Goal: Information Seeking & Learning: Compare options

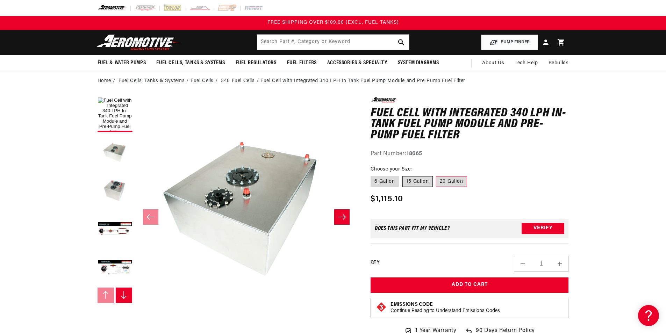
click at [422, 186] on label "15 Gallon" at bounding box center [418, 181] width 30 height 11
click at [403, 175] on input "15 Gallon" at bounding box center [403, 175] width 0 height 0
radio input "true"
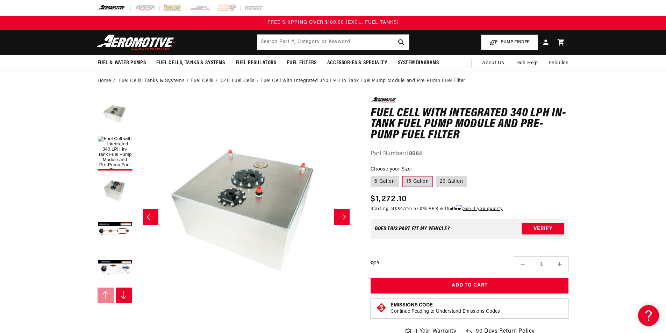
click at [120, 135] on ul "Gallery Viewer" at bounding box center [115, 191] width 35 height 189
click at [119, 154] on button "Load image 1 in gallery view" at bounding box center [115, 153] width 35 height 35
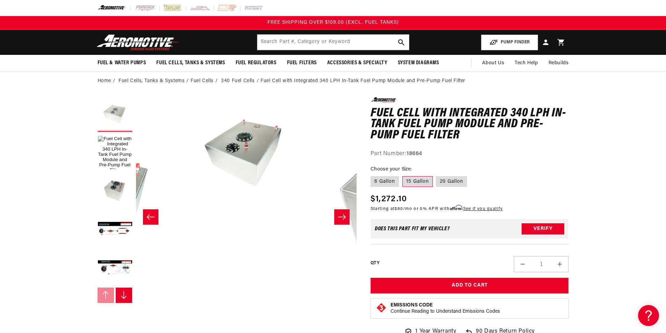
click at [120, 117] on button "Load image 2 in gallery view" at bounding box center [115, 114] width 35 height 35
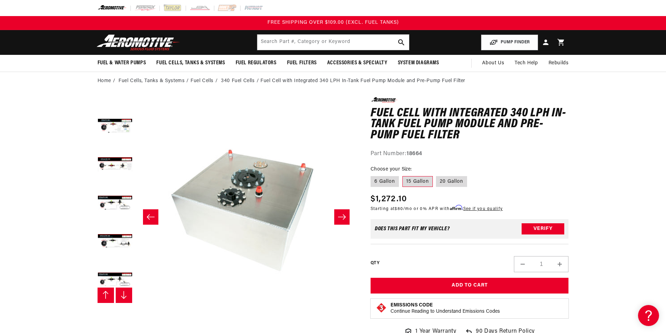
scroll to position [154, 0]
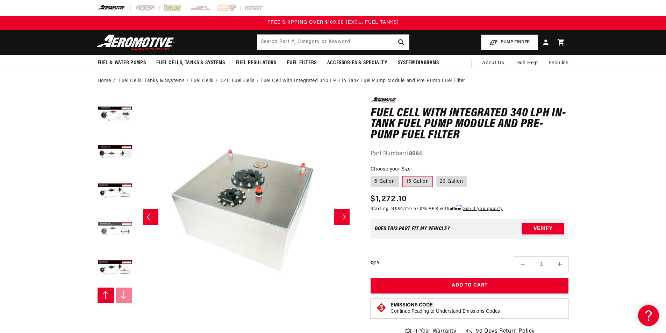
click at [122, 219] on button "Load image 8 in gallery view" at bounding box center [115, 230] width 35 height 35
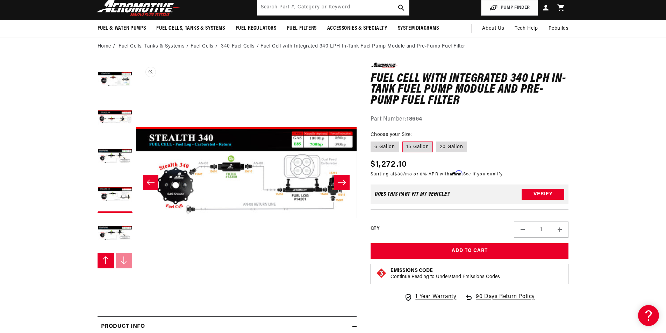
scroll to position [35, 0]
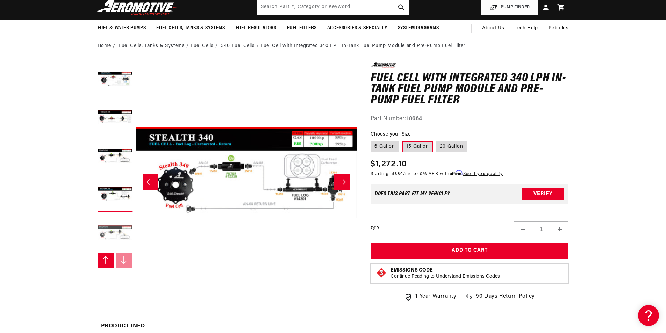
click at [119, 233] on button "Load image 9 in gallery view" at bounding box center [115, 233] width 35 height 35
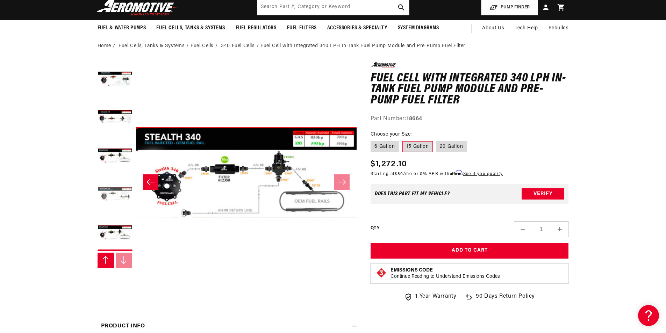
scroll to position [0, 1656]
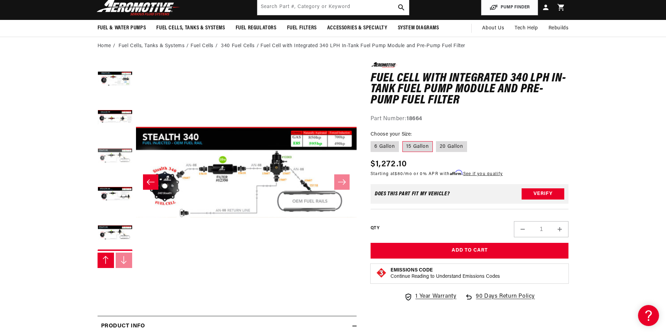
click at [102, 163] on button "Load image 7 in gallery view" at bounding box center [115, 156] width 35 height 35
click at [126, 131] on button "Load image 6 in gallery view" at bounding box center [115, 118] width 35 height 35
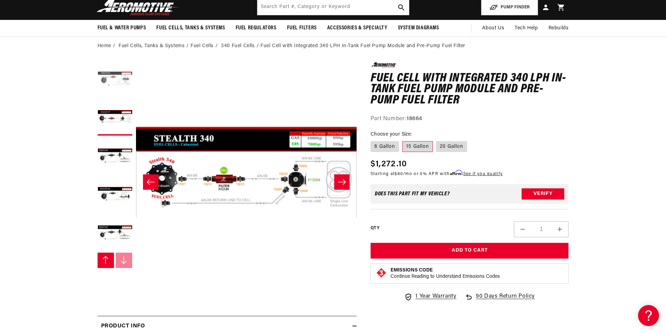
click at [120, 96] on button "Load image 5 in gallery view" at bounding box center [115, 79] width 35 height 35
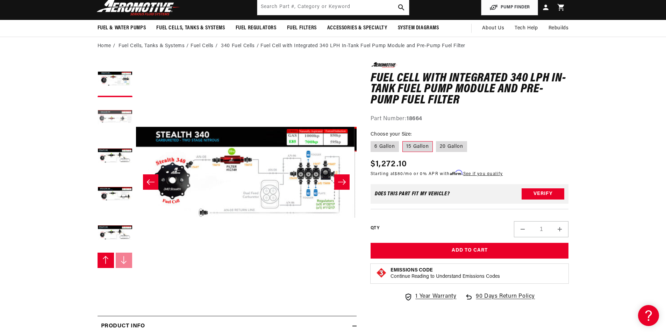
scroll to position [0, 773]
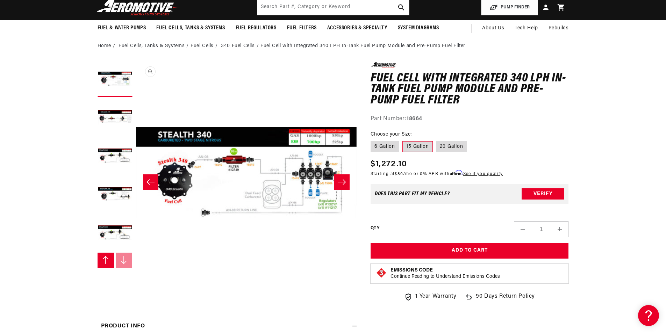
click at [136, 283] on button "Open media 5 in modal" at bounding box center [136, 283] width 0 height 0
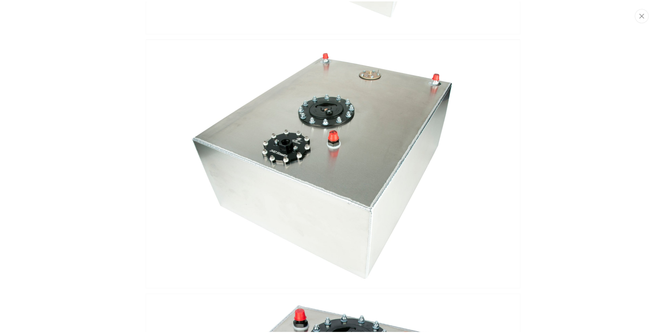
scroll to position [0, 0]
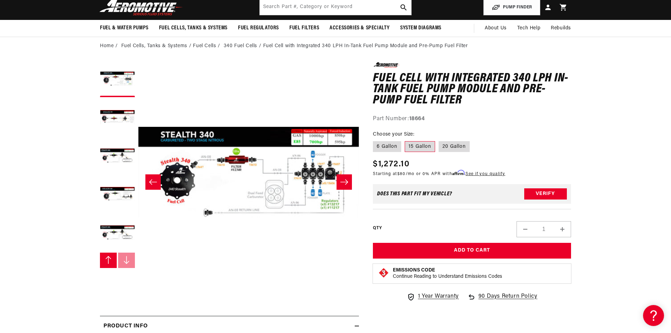
click at [606, 94] on div "Close dialog NOT SO FAST! No time to browse? No problem. Sign up and we'll keep…" at bounding box center [335, 166] width 671 height 333
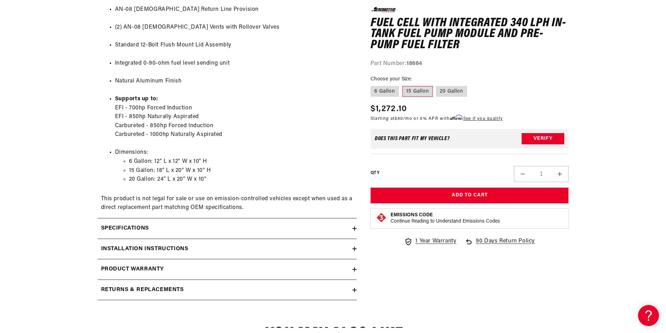
scroll to position [490, 0]
click at [190, 227] on div "Specifications" at bounding box center [225, 227] width 255 height 9
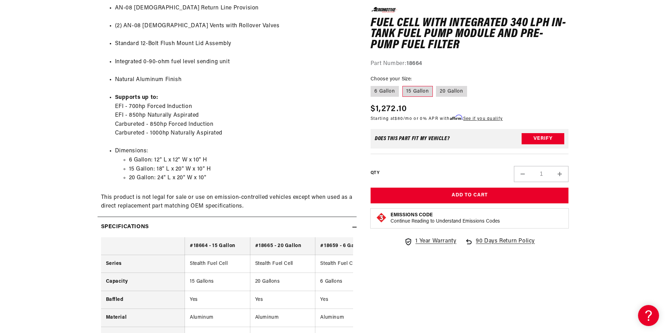
click at [189, 224] on div "Specifications" at bounding box center [225, 227] width 255 height 9
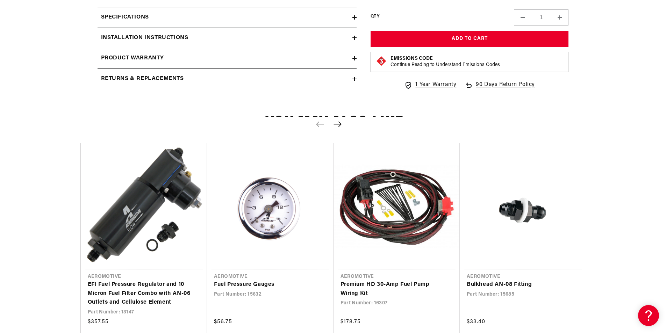
scroll to position [804, 0]
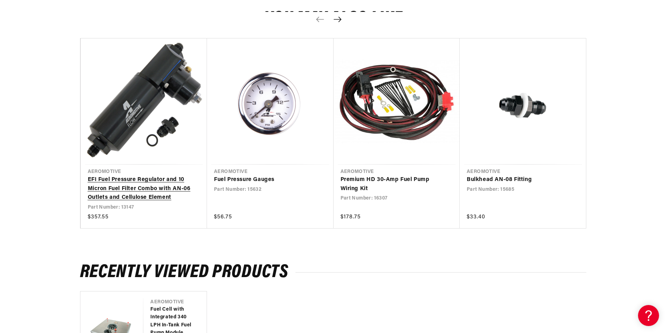
click at [149, 186] on link "EFI Fuel Pressure Regulator and 10 Micron Fuel Filter Combo with AN-06 Outlets …" at bounding box center [141, 189] width 106 height 27
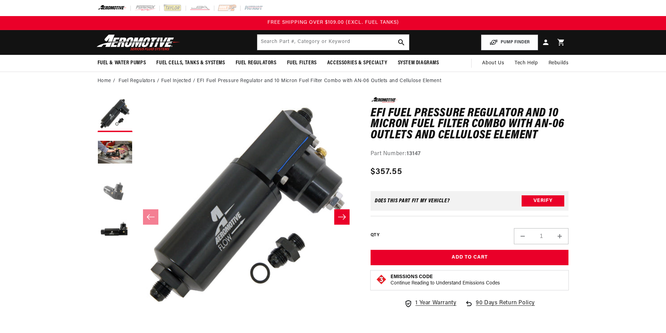
click at [112, 193] on button "Load image 3 in gallery view" at bounding box center [115, 191] width 35 height 35
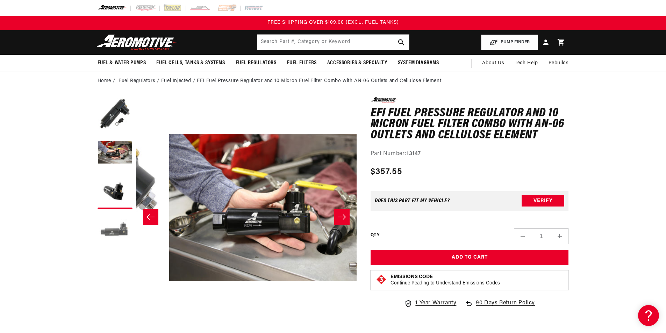
scroll to position [0, 362]
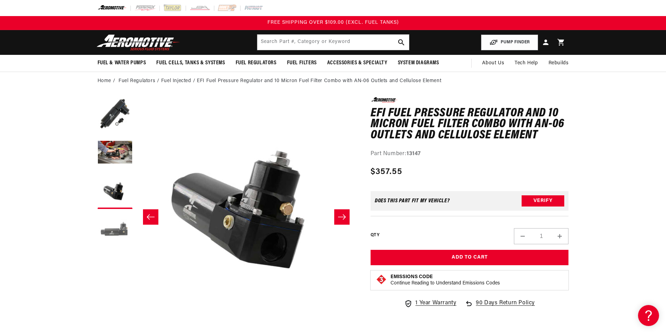
click at [115, 224] on button "Load image 4 in gallery view" at bounding box center [115, 230] width 35 height 35
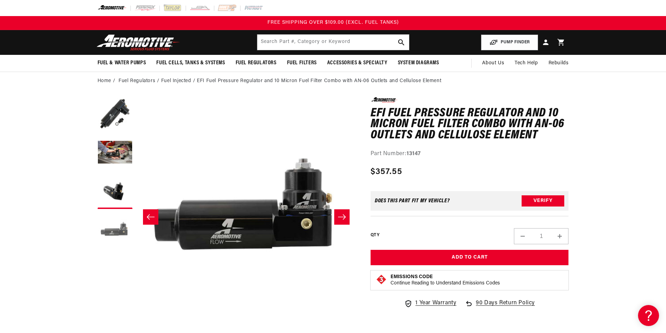
scroll to position [0, 662]
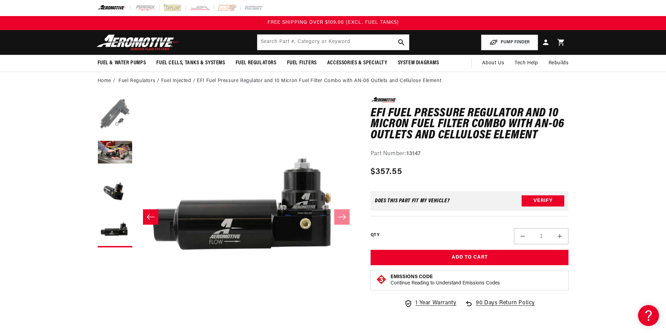
click at [127, 112] on button "Load image 1 in gallery view" at bounding box center [115, 114] width 35 height 35
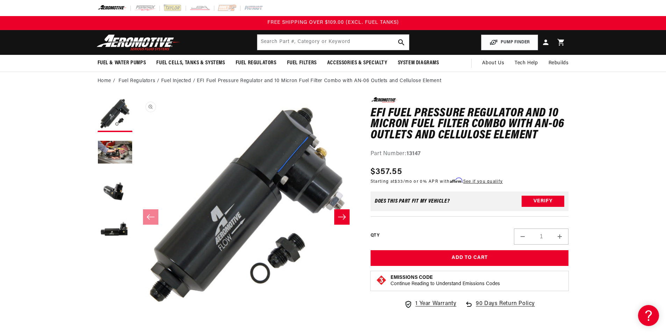
scroll to position [0, 0]
click at [336, 214] on button "Slide right" at bounding box center [341, 216] width 15 height 15
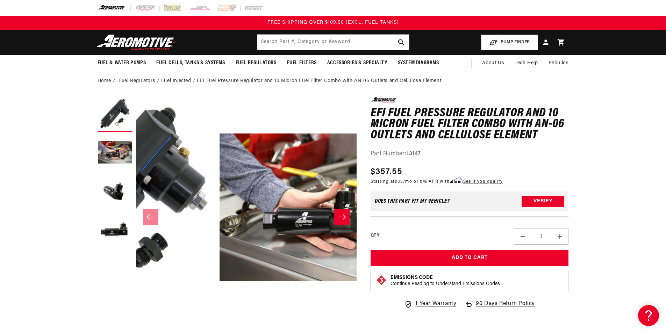
click at [336, 214] on button "Slide right" at bounding box center [341, 216] width 15 height 15
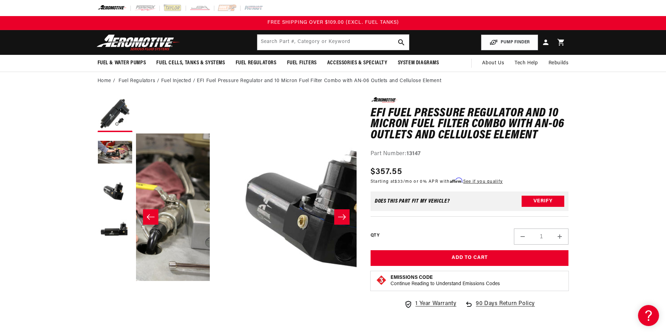
click at [336, 214] on button "Slide right" at bounding box center [341, 216] width 15 height 15
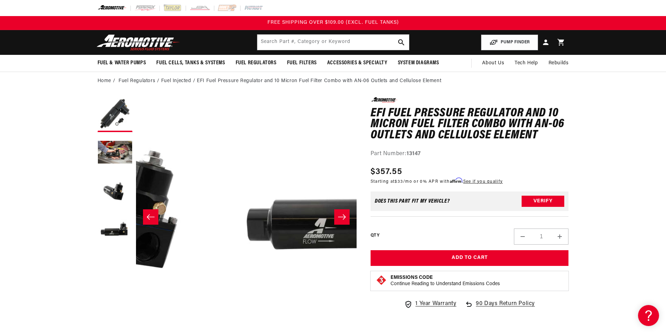
click at [336, 214] on button "Slide right" at bounding box center [341, 216] width 15 height 15
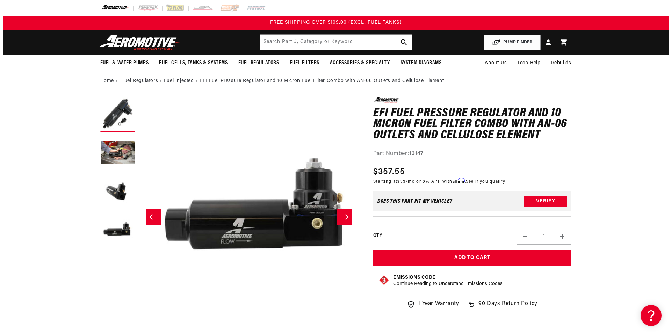
scroll to position [0, 662]
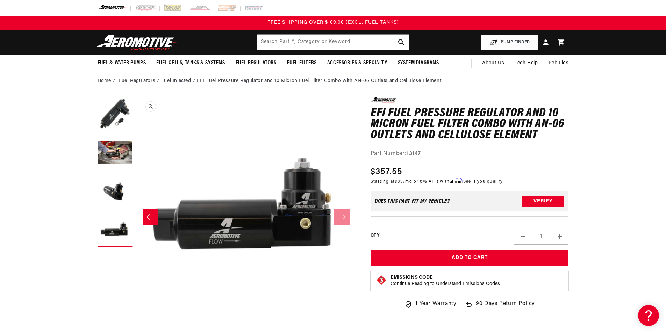
click at [136, 318] on button "Open media 4 in modal" at bounding box center [136, 318] width 0 height 0
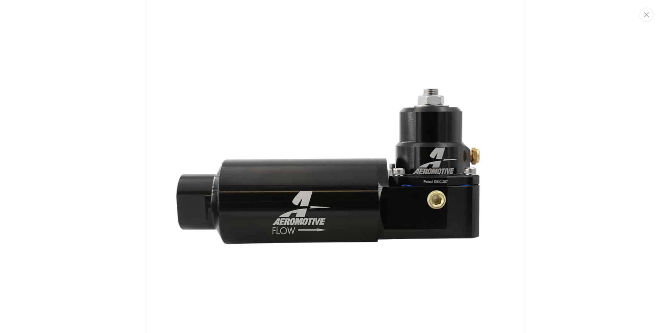
drag, startPoint x: 538, startPoint y: 181, endPoint x: 660, endPoint y: 4, distance: 214.8
click at [548, 176] on div "Media gallery" at bounding box center [335, 166] width 671 height 333
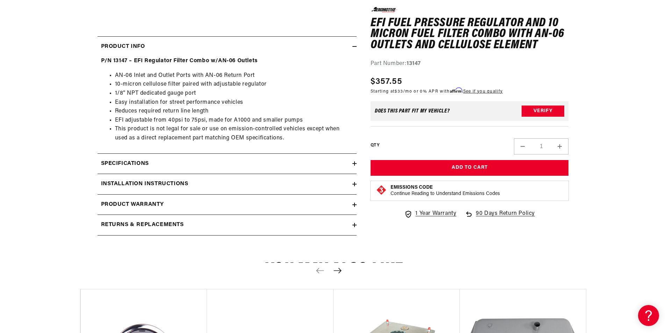
click at [30, 165] on section "0.0 star rating Write a review EFI Fuel Pressure Regulator and 10 Micron Fuel F…" at bounding box center [333, 10] width 666 height 471
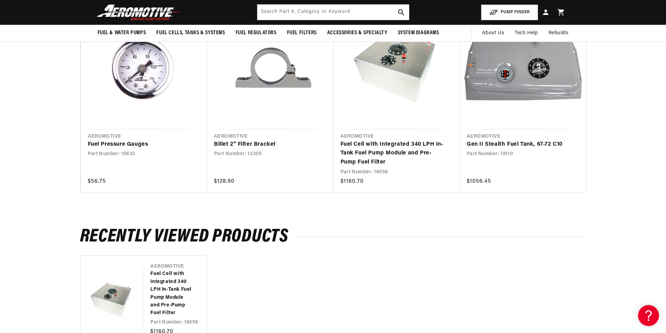
scroll to position [595, 0]
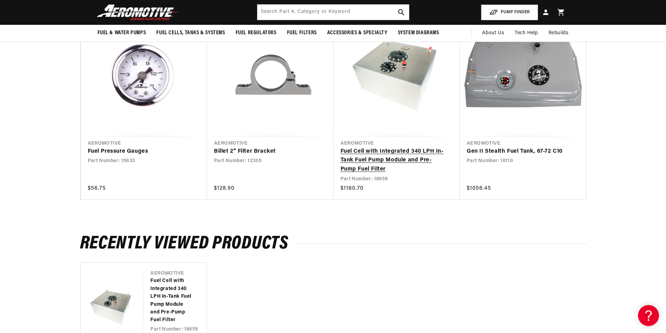
click at [389, 163] on link "Fuel Cell with Integrated 340 LPH In-Tank Fuel Pump Module and Pre-Pump Fuel Fi…" at bounding box center [394, 160] width 106 height 27
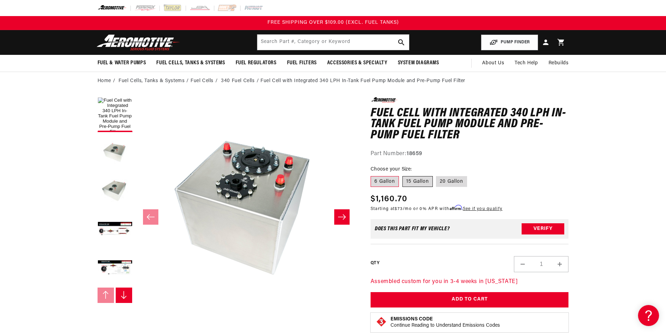
click at [425, 182] on label "15 Gallon" at bounding box center [418, 181] width 30 height 11
click at [403, 175] on input "15 Gallon" at bounding box center [403, 175] width 0 height 0
radio input "true"
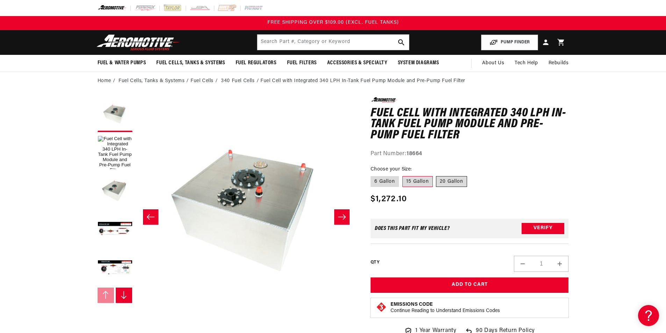
click at [447, 181] on label "20 Gallon" at bounding box center [451, 181] width 31 height 11
click at [437, 175] on input "20 Gallon" at bounding box center [436, 175] width 0 height 0
radio input "true"
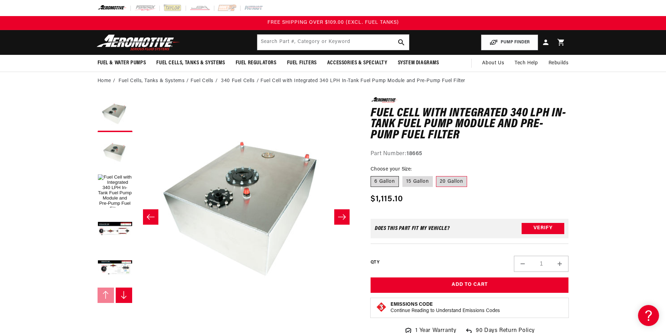
click at [386, 179] on label "6 Gallon" at bounding box center [385, 181] width 28 height 11
click at [373, 175] on input "6 Gallon" at bounding box center [372, 175] width 0 height 0
radio input "true"
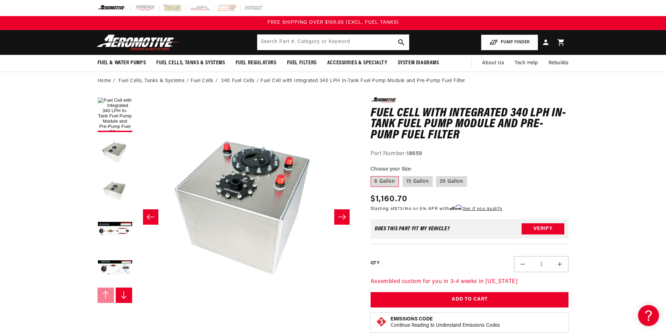
click at [436, 181] on fieldset "Choose your Size: 6 Gallon 15 Gallon 20 Gallon" at bounding box center [470, 177] width 198 height 22
click at [398, 182] on label "6 Gallon" at bounding box center [385, 181] width 28 height 11
click at [373, 175] on input "6 Gallon" at bounding box center [372, 175] width 0 height 0
click at [414, 182] on label "15 Gallon" at bounding box center [418, 181] width 30 height 11
click at [403, 175] on input "15 Gallon" at bounding box center [403, 175] width 0 height 0
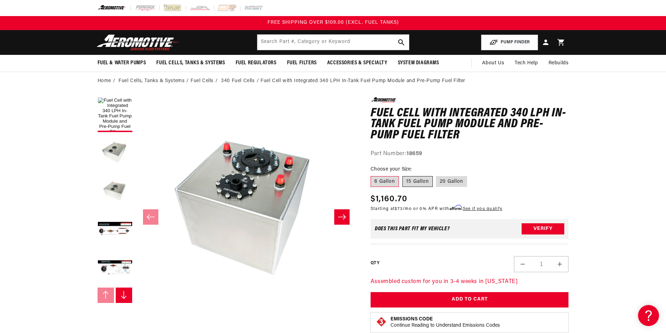
radio input "true"
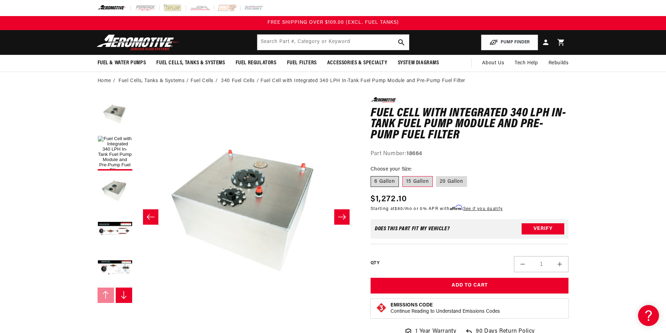
click at [392, 181] on label "6 Gallon" at bounding box center [385, 181] width 28 height 11
click at [373, 175] on input "6 Gallon" at bounding box center [372, 175] width 0 height 0
radio input "true"
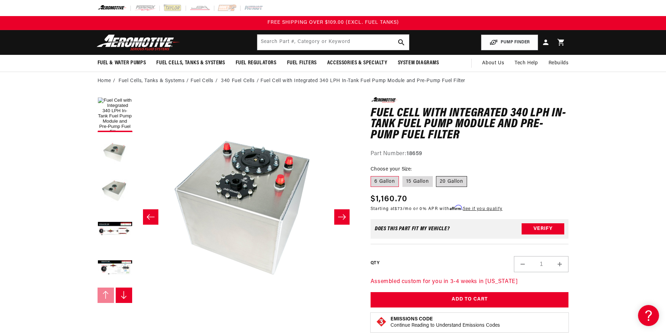
click at [439, 183] on label "20 Gallon" at bounding box center [451, 181] width 31 height 11
click at [437, 175] on input "20 Gallon" at bounding box center [436, 175] width 0 height 0
radio input "true"
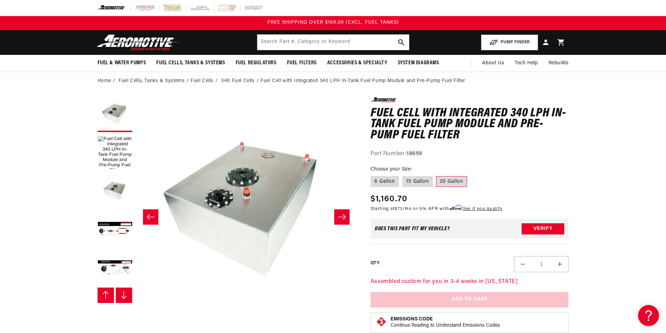
scroll to position [3, 0]
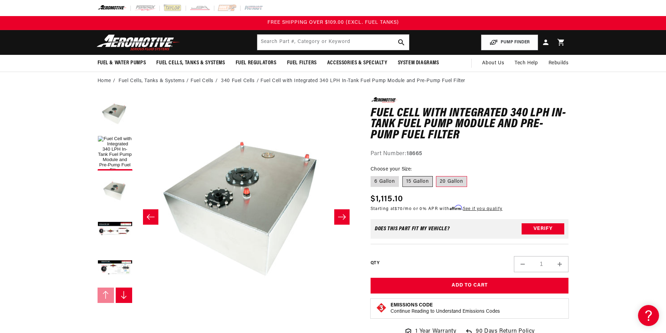
click at [420, 183] on label "15 Gallon" at bounding box center [418, 181] width 30 height 11
click at [403, 175] on input "15 Gallon" at bounding box center [403, 175] width 0 height 0
radio input "true"
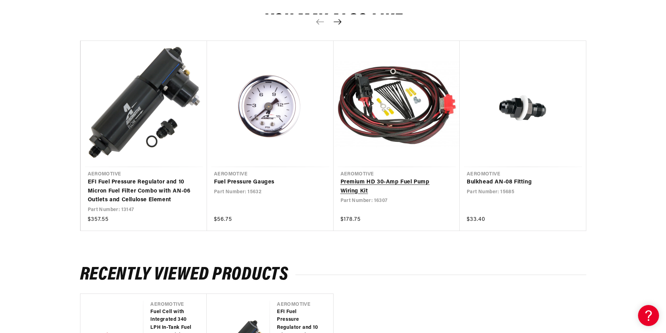
click at [389, 178] on link "Premium HD 30-Amp Fuel Pump Wiring Kit" at bounding box center [394, 187] width 106 height 18
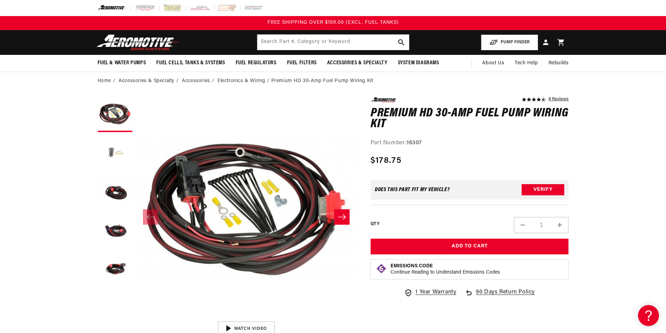
click at [118, 159] on button "Load image 2 in gallery view" at bounding box center [115, 153] width 35 height 35
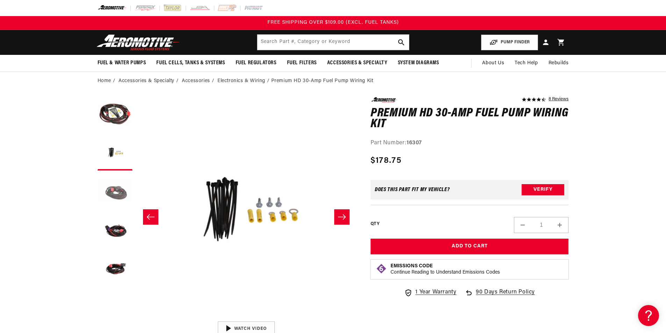
click at [114, 187] on button "Load image 3 in gallery view" at bounding box center [115, 191] width 35 height 35
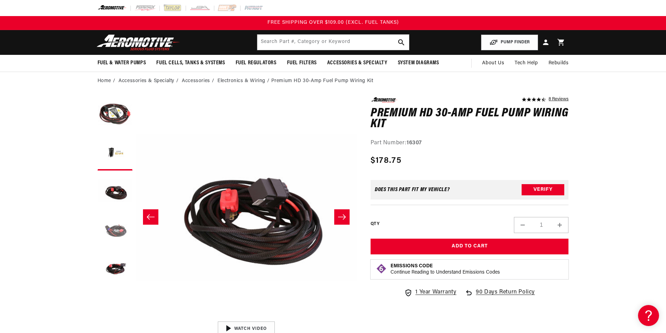
click at [116, 214] on button "Load image 4 in gallery view" at bounding box center [115, 230] width 35 height 35
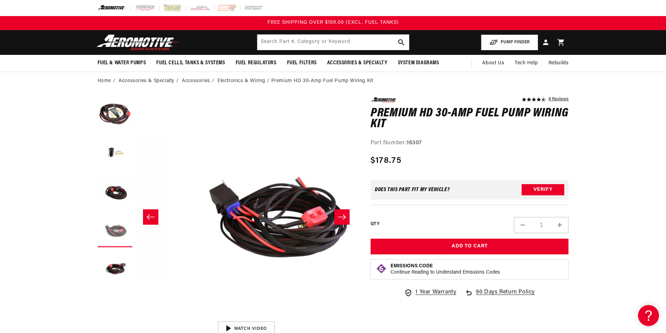
scroll to position [0, 662]
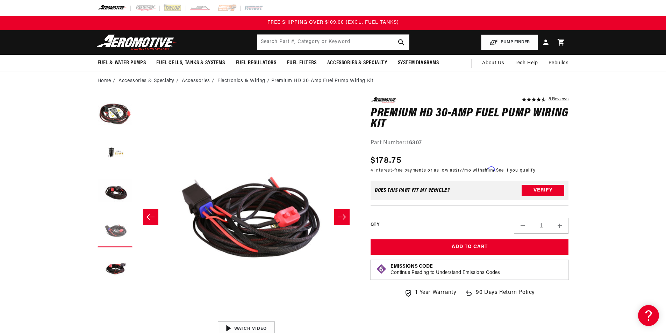
click at [118, 245] on button "Load image 4 in gallery view" at bounding box center [115, 230] width 35 height 35
click at [123, 258] on button "Load image 5 in gallery view" at bounding box center [115, 268] width 35 height 35
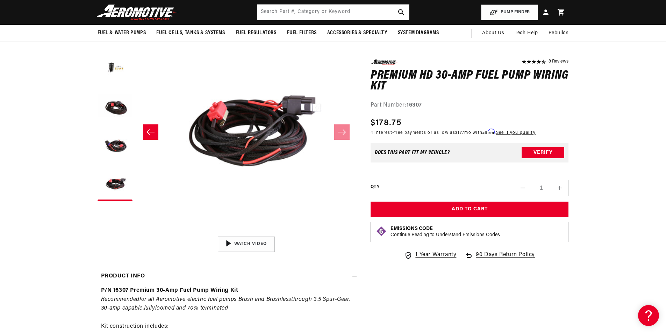
scroll to position [0, 0]
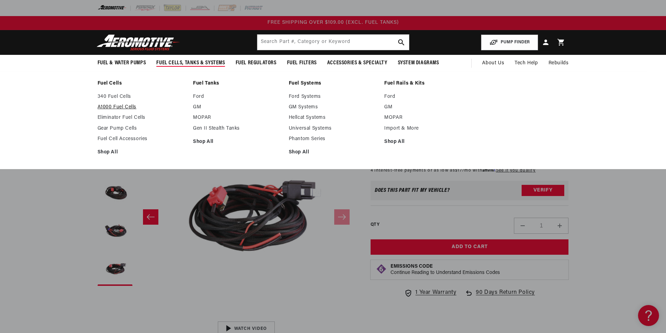
click at [121, 106] on link "A1000 Fuel Cells" at bounding box center [142, 107] width 89 height 6
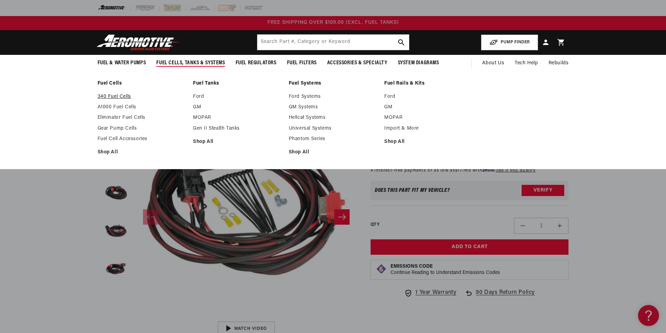
click at [116, 97] on link "340 Fuel Cells" at bounding box center [142, 97] width 89 height 6
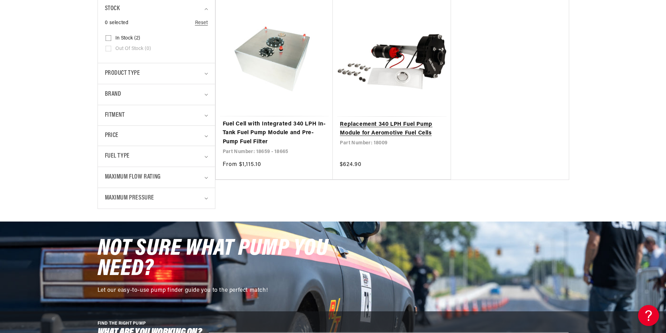
scroll to position [210, 0]
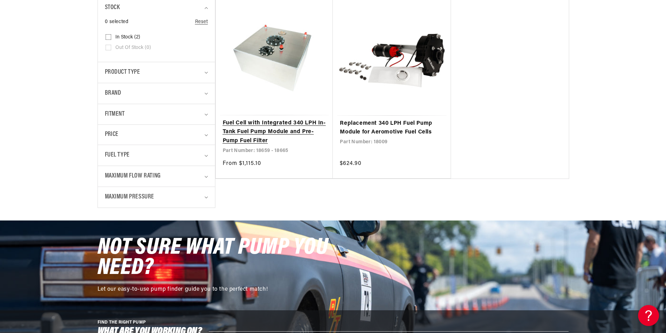
click at [273, 130] on link "Fuel Cell with Integrated 340 LPH In-Tank Fuel Pump Module and Pre-Pump Fuel Fi…" at bounding box center [275, 132] width 104 height 27
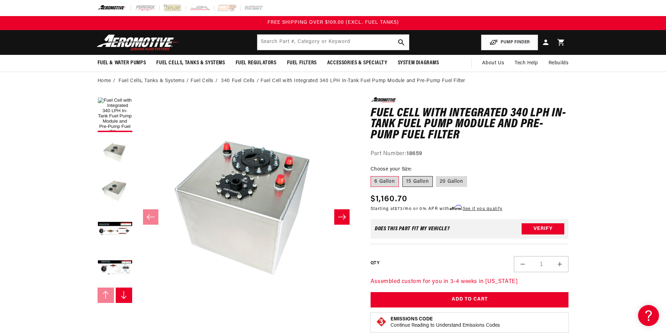
click at [426, 179] on label "15 Gallon" at bounding box center [418, 181] width 30 height 11
click at [403, 175] on input "15 Gallon" at bounding box center [403, 175] width 0 height 0
radio input "true"
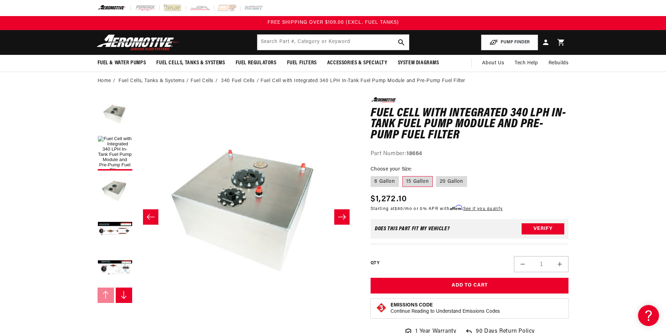
click at [392, 188] on fieldset "Choose your Size: 6 Gallon 15 Gallon 20 Gallon" at bounding box center [470, 177] width 198 height 22
click at [444, 181] on label "20 Gallon" at bounding box center [451, 181] width 31 height 11
click at [437, 175] on input "20 Gallon" at bounding box center [436, 175] width 0 height 0
radio input "true"
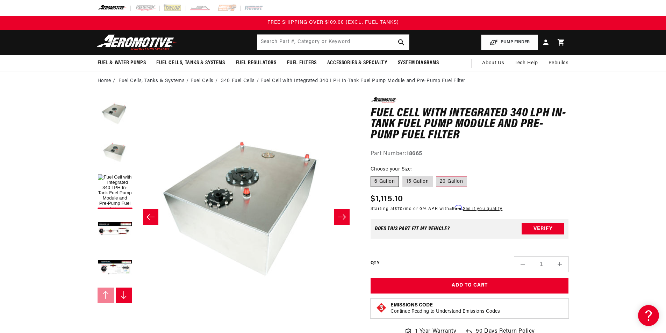
click at [375, 177] on label "6 Gallon" at bounding box center [385, 181] width 28 height 11
click at [373, 175] on input "6 Gallon" at bounding box center [372, 175] width 0 height 0
radio input "true"
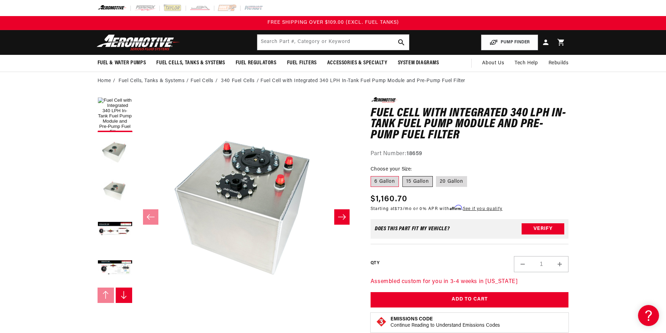
click at [421, 180] on label "15 Gallon" at bounding box center [418, 181] width 30 height 11
click at [403, 175] on input "15 Gallon" at bounding box center [403, 175] width 0 height 0
radio input "true"
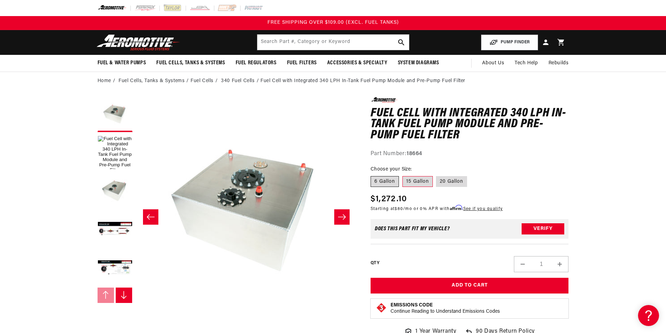
click at [387, 178] on label "6 Gallon" at bounding box center [385, 181] width 28 height 11
click at [373, 175] on input "6 Gallon" at bounding box center [372, 175] width 0 height 0
radio input "true"
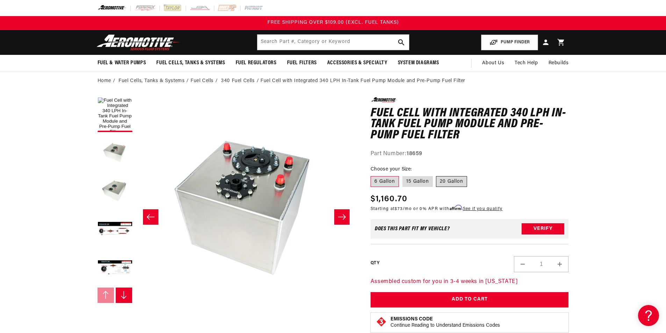
click at [455, 180] on label "20 Gallon" at bounding box center [451, 181] width 31 height 11
click at [437, 175] on input "20 Gallon" at bounding box center [436, 175] width 0 height 0
radio input "true"
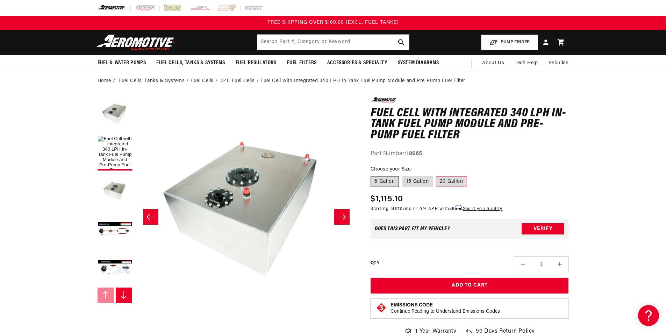
click at [380, 185] on label "6 Gallon" at bounding box center [385, 181] width 28 height 11
click at [373, 175] on input "6 Gallon" at bounding box center [372, 175] width 0 height 0
radio input "true"
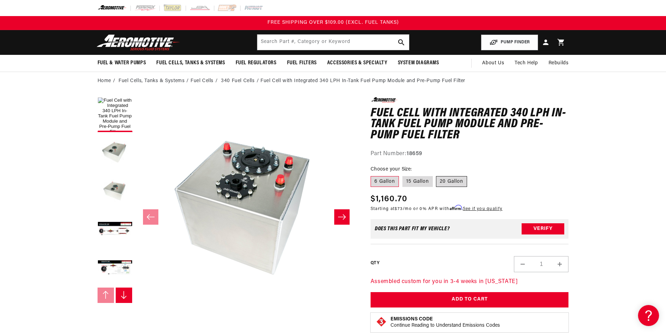
click at [448, 180] on label "20 Gallon" at bounding box center [451, 181] width 31 height 11
click at [437, 175] on input "20 Gallon" at bounding box center [436, 175] width 0 height 0
radio input "true"
